Goal: Find contact information: Find contact information

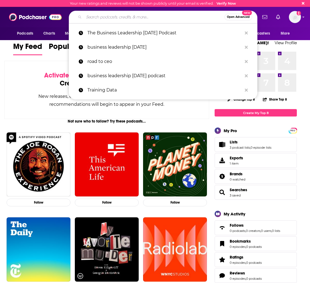
click at [107, 14] on input "Search podcasts, credits, & more..." at bounding box center [154, 17] width 141 height 9
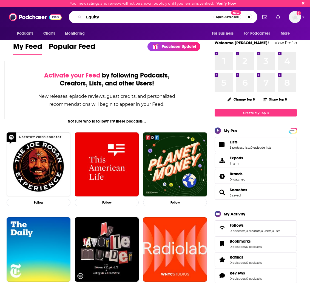
type input "Equity"
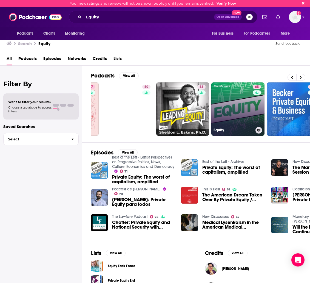
scroll to position [0, 107]
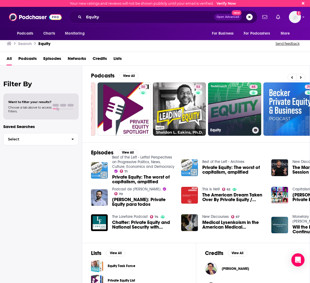
click at [237, 109] on link "65 Equity" at bounding box center [234, 108] width 53 height 53
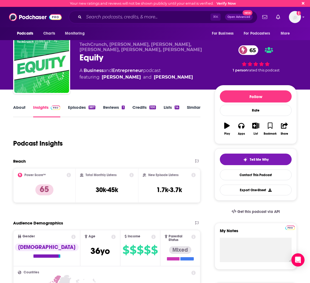
click at [71, 108] on link "Episodes 987" at bounding box center [81, 111] width 27 height 13
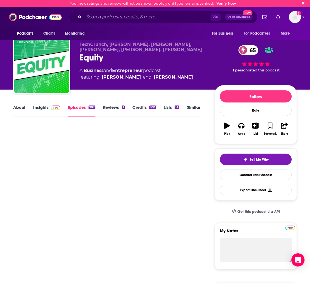
click at [78, 109] on link "Episodes 987" at bounding box center [81, 111] width 27 height 13
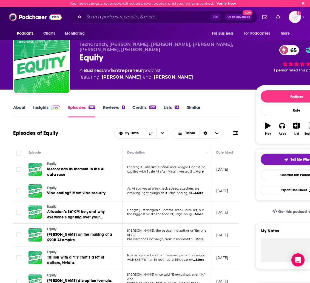
click at [21, 108] on link "About" at bounding box center [19, 111] width 12 height 13
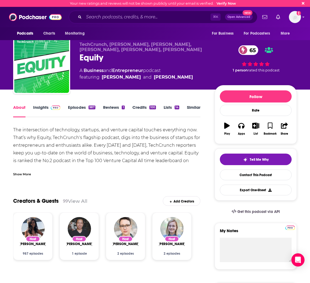
click at [42, 106] on link "Insights" at bounding box center [46, 111] width 27 height 13
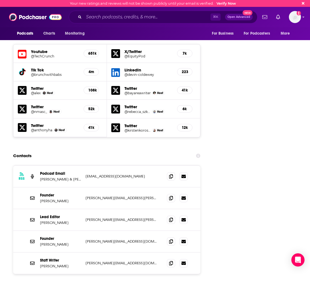
scroll to position [679, 0]
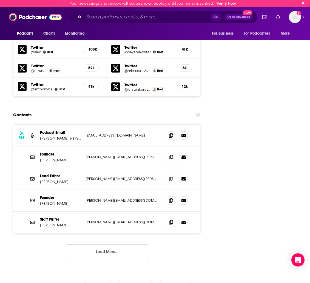
click at [102, 244] on button "Load More..." at bounding box center [107, 251] width 82 height 15
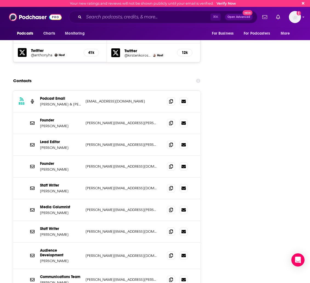
scroll to position [712, 0]
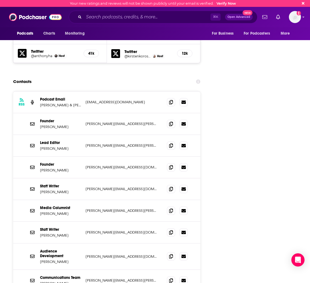
click at [78, 124] on p "[PERSON_NAME]" at bounding box center [60, 126] width 41 height 5
drag, startPoint x: 52, startPoint y: 101, endPoint x: 40, endPoint y: 100, distance: 12.1
click at [41, 124] on p "[PERSON_NAME]" at bounding box center [60, 126] width 41 height 5
copy p "[PERSON_NAME]"
click at [172, 121] on icon at bounding box center [171, 123] width 4 height 4
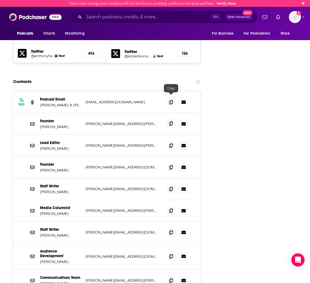
click at [169, 119] on span at bounding box center [171, 123] width 8 height 8
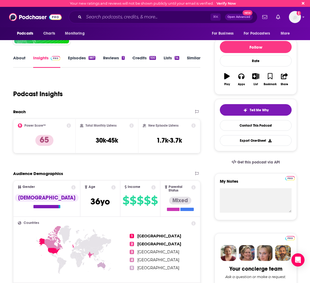
scroll to position [0, 0]
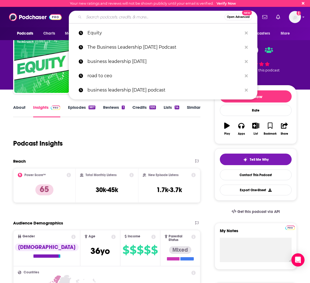
click at [124, 14] on input "Search podcasts, credits, & more..." at bounding box center [154, 17] width 141 height 9
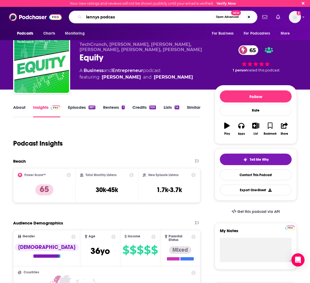
type input "[PERSON_NAME] podcast"
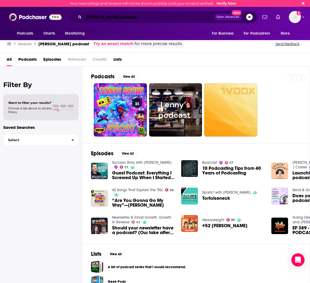
drag, startPoint x: 133, startPoint y: 21, endPoint x: 124, endPoint y: 21, distance: 9.6
click at [133, 21] on input "[PERSON_NAME] podcast" at bounding box center [149, 17] width 130 height 9
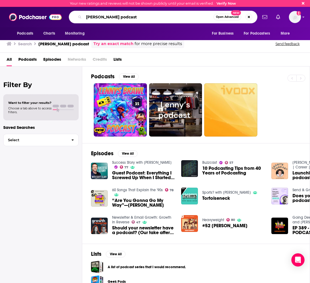
drag, startPoint x: 127, startPoint y: 18, endPoint x: 71, endPoint y: 13, distance: 56.5
click at [71, 13] on div "[PERSON_NAME] podcast Open Advanced New" at bounding box center [163, 17] width 189 height 13
type input "[PERSON_NAME] podcast"
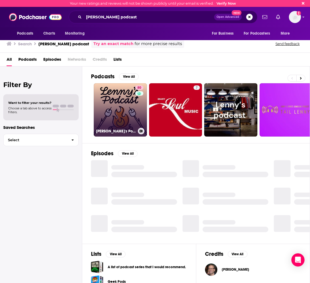
click at [122, 110] on link "80 [PERSON_NAME]'s Podcast: Product | Career | Growth" at bounding box center [120, 109] width 53 height 53
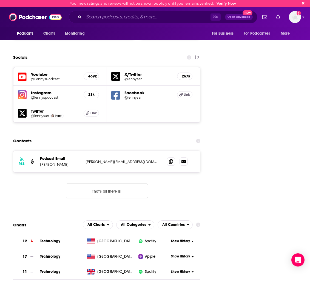
scroll to position [648, 0]
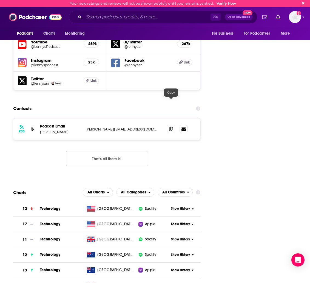
click at [168, 125] on span at bounding box center [171, 129] width 8 height 8
drag, startPoint x: 70, startPoint y: 105, endPoint x: 41, endPoint y: 105, distance: 29.1
click at [41, 129] on p "[PERSON_NAME]" at bounding box center [60, 131] width 41 height 5
copy p "[PERSON_NAME]"
